Goal: Book appointment/travel/reservation

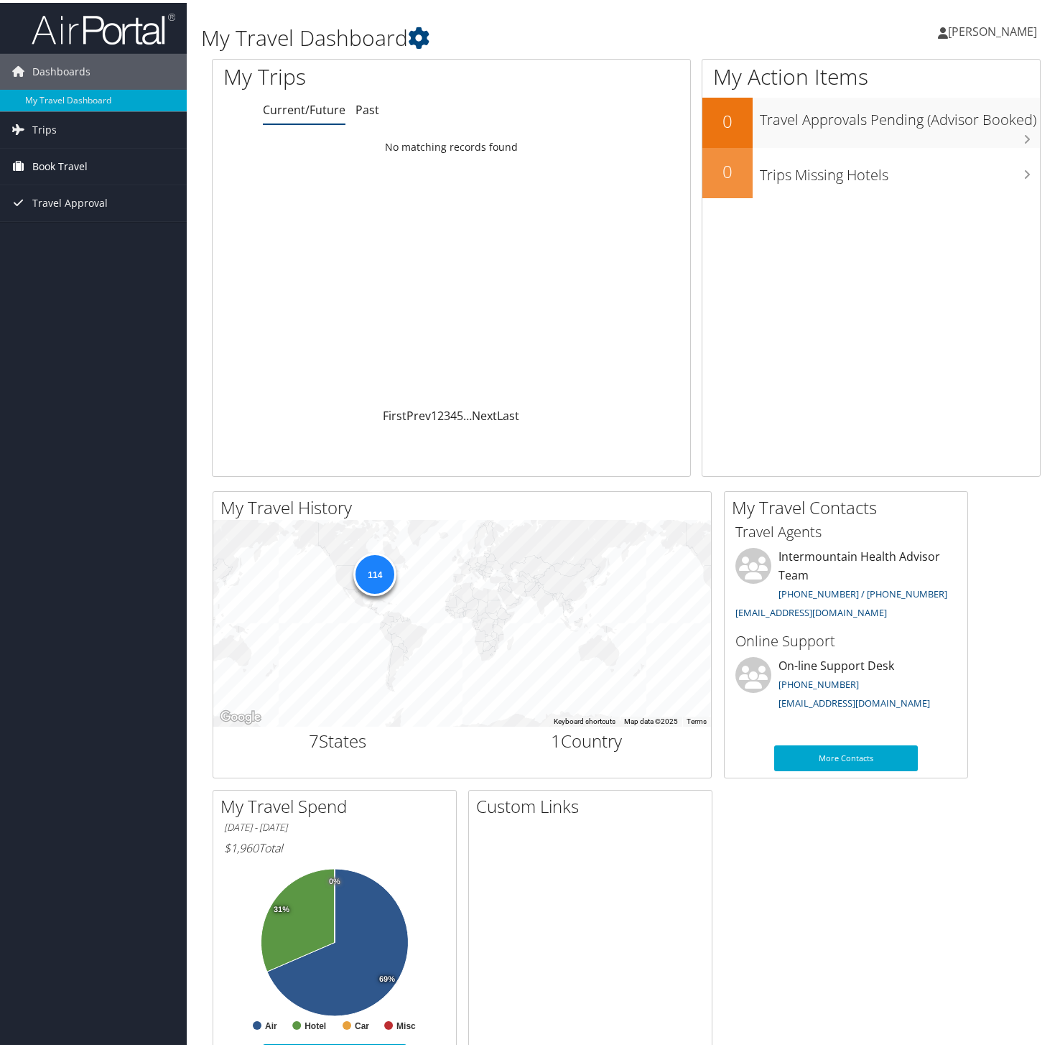
click at [60, 164] on span "Book Travel" at bounding box center [59, 164] width 55 height 36
click at [80, 242] on link "Book/Manage Online Trips" at bounding box center [93, 236] width 187 height 22
click at [68, 193] on link "Agent Booking Request" at bounding box center [93, 193] width 187 height 22
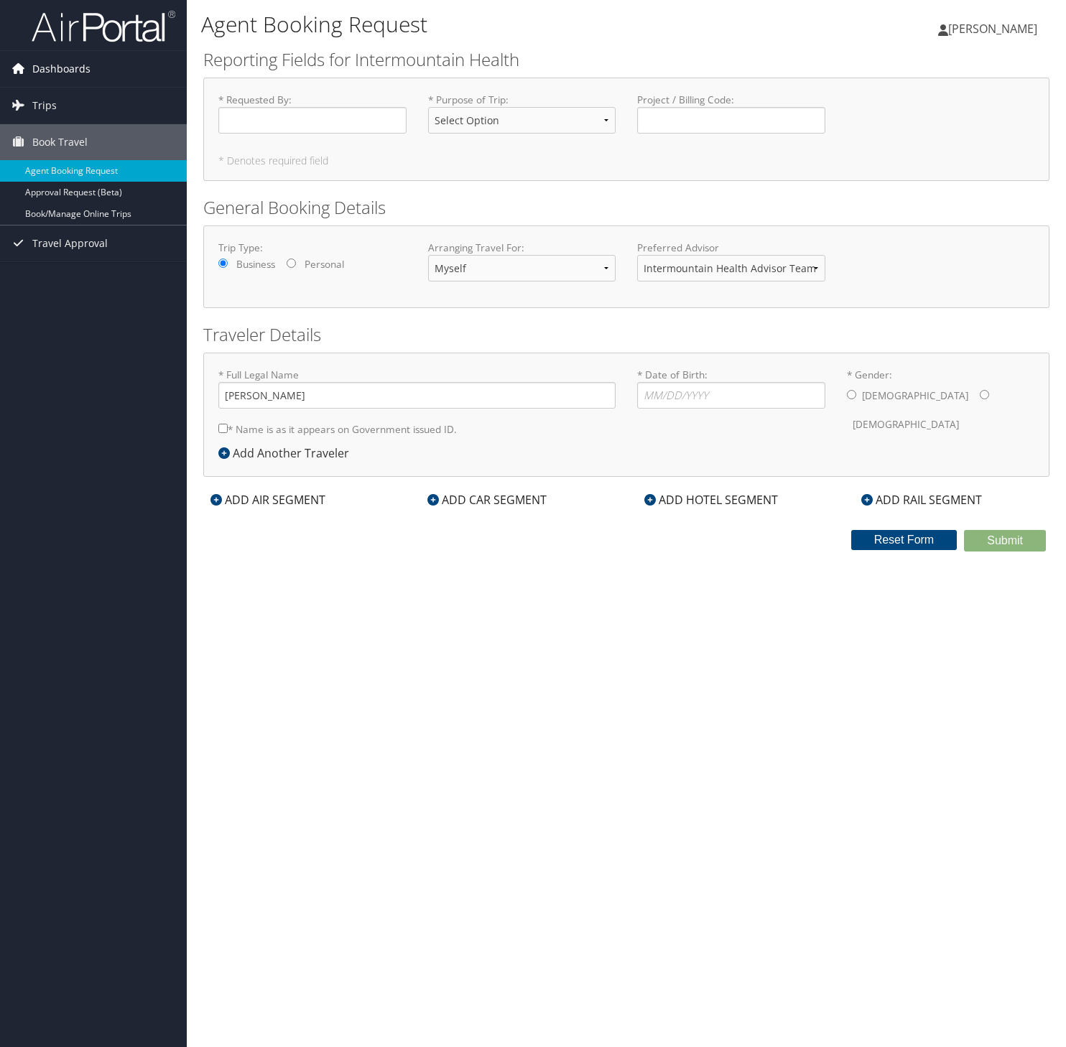
click at [76, 73] on span "Dashboards" at bounding box center [61, 69] width 58 height 36
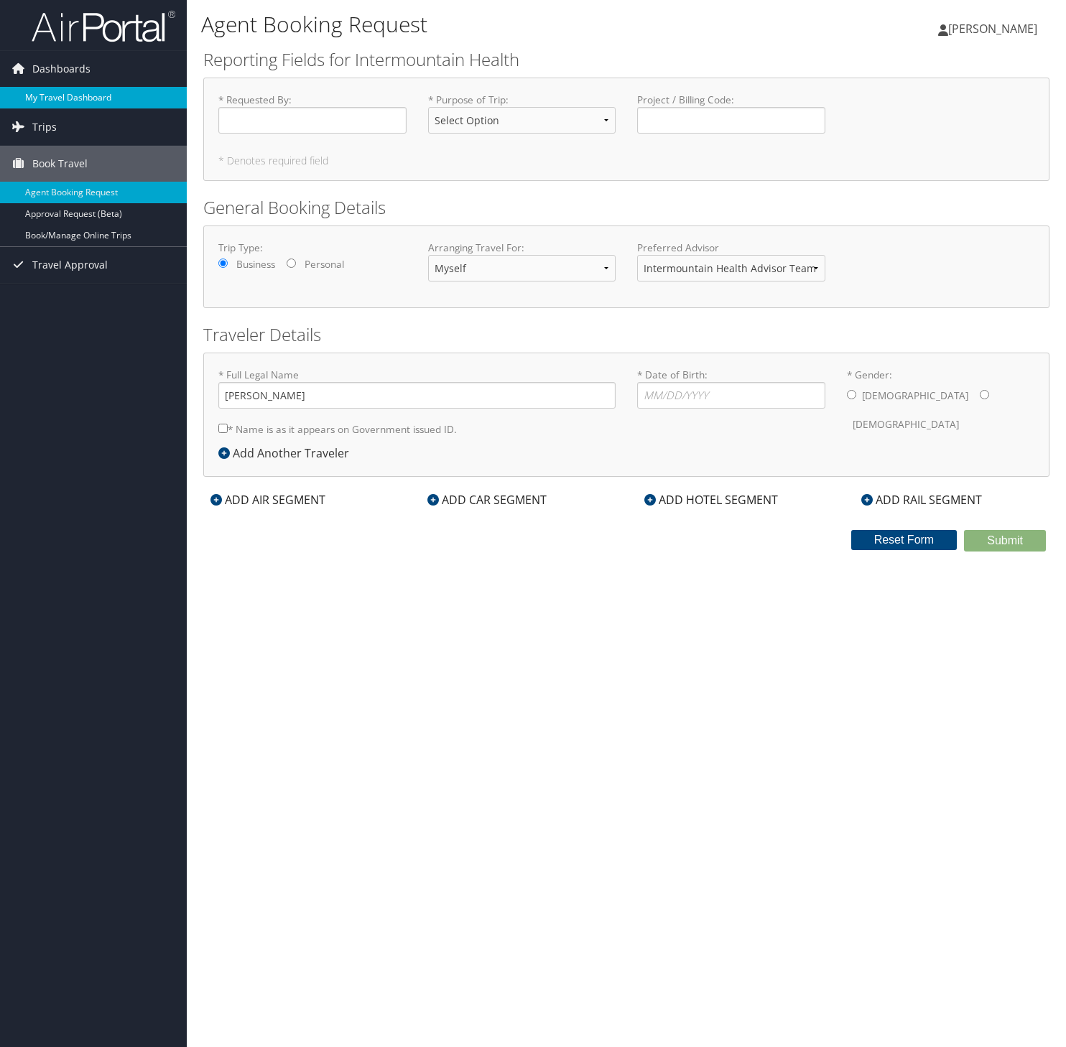
click at [72, 100] on link "My Travel Dashboard" at bounding box center [93, 98] width 187 height 22
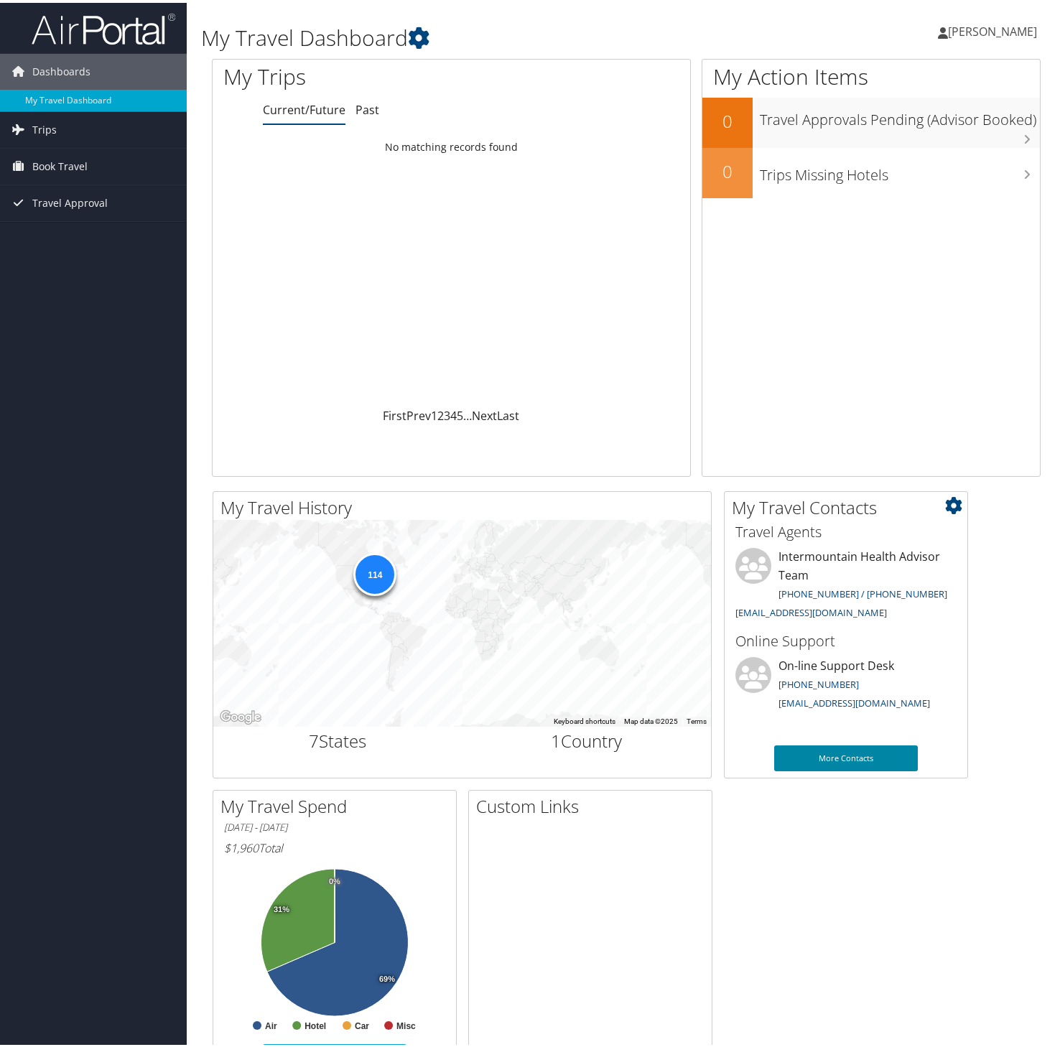
click at [825, 765] on link "More Contacts" at bounding box center [846, 755] width 144 height 26
